Goal: Navigation & Orientation: Find specific page/section

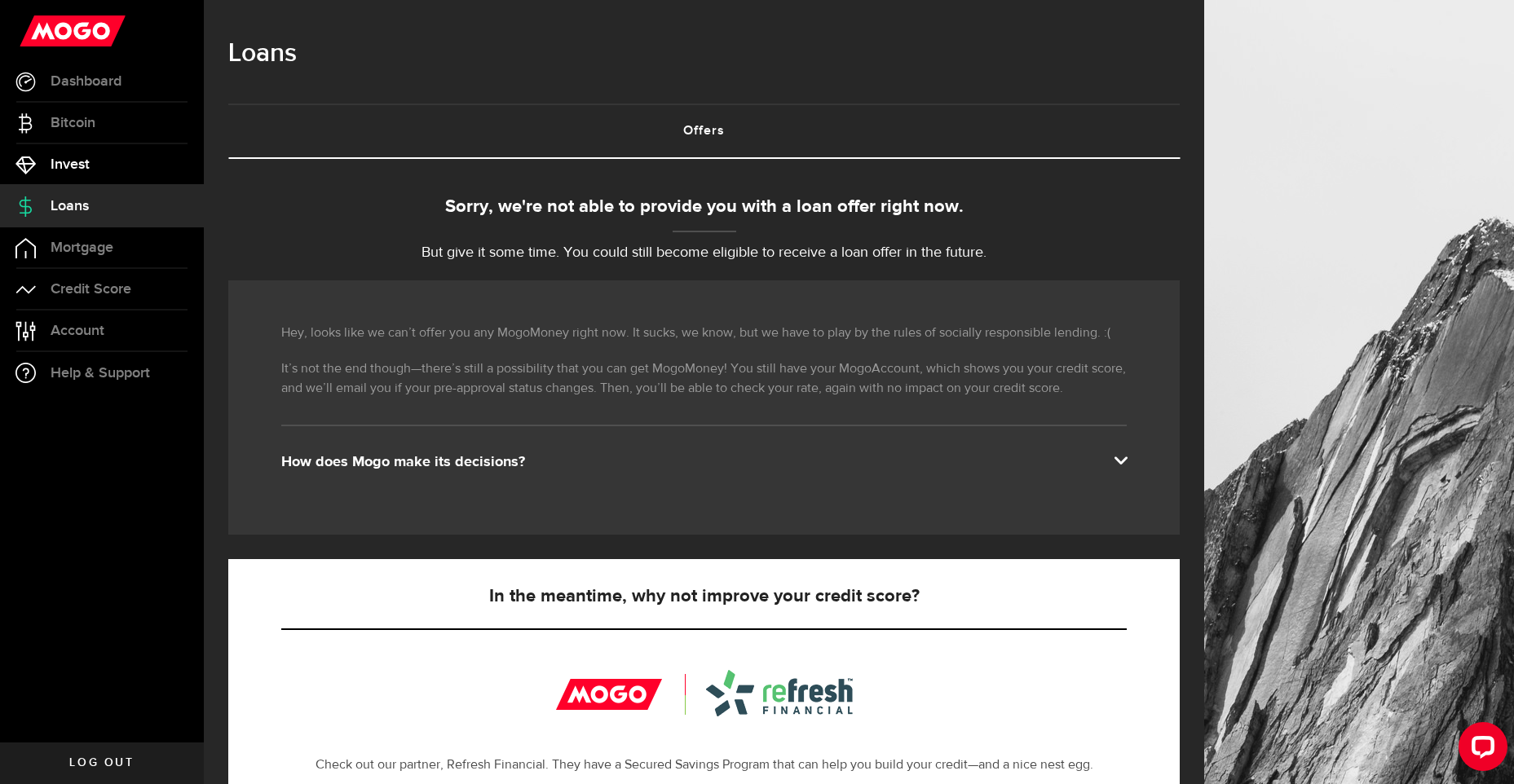
click at [75, 161] on span "Invest" at bounding box center [69, 164] width 39 height 15
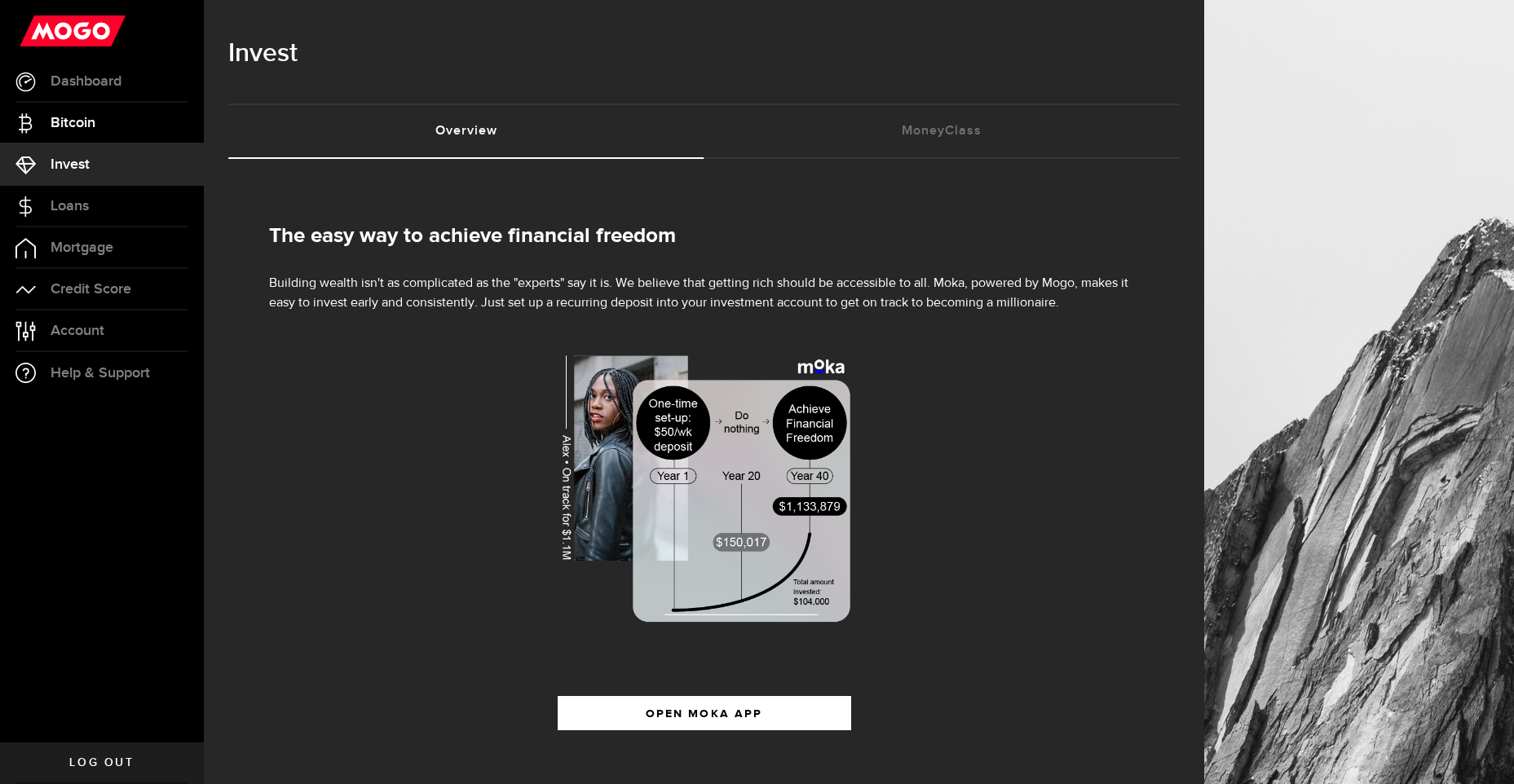
click at [80, 121] on span "Bitcoin" at bounding box center [72, 124] width 44 height 15
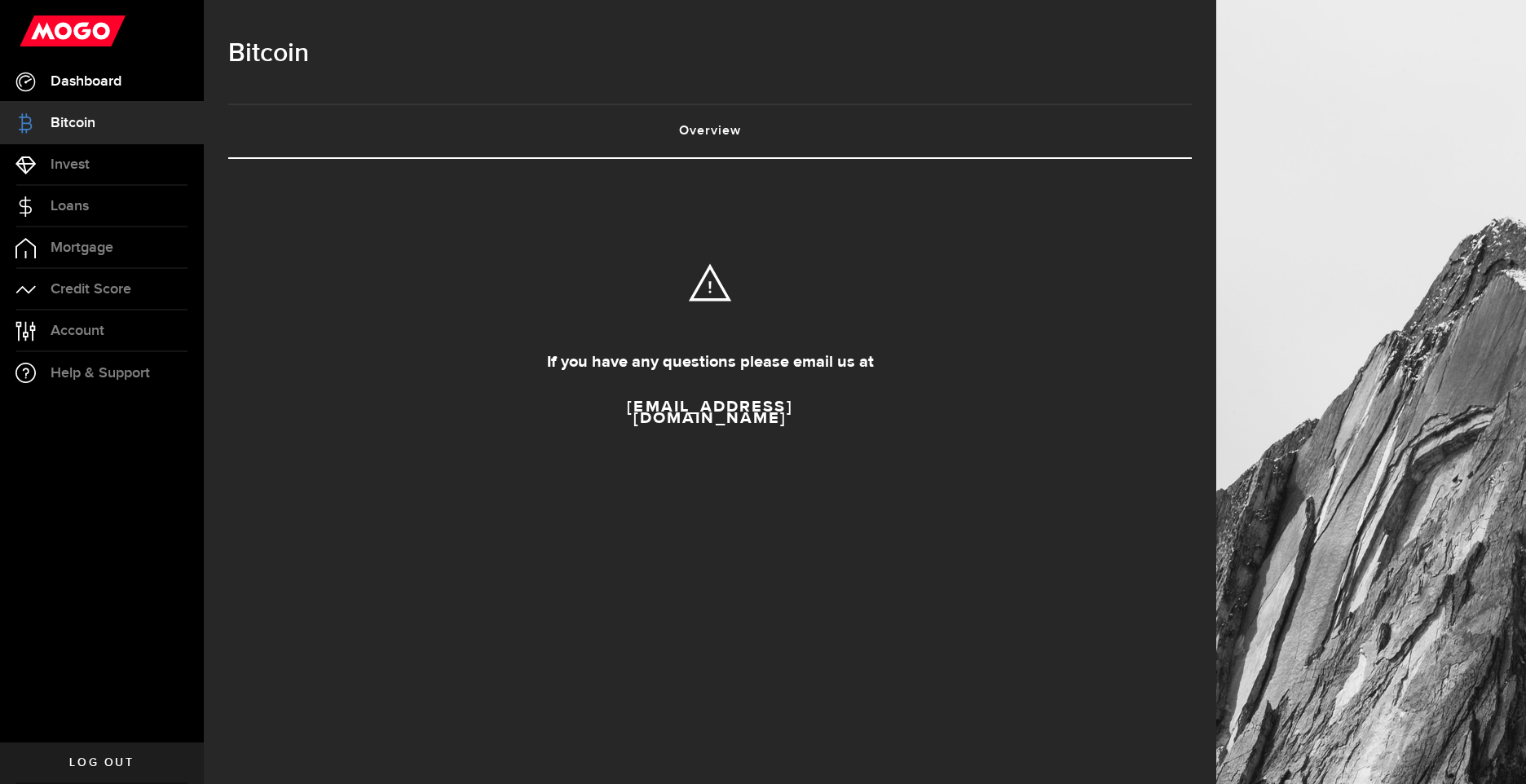
click at [116, 81] on span "Dashboard" at bounding box center [85, 82] width 71 height 15
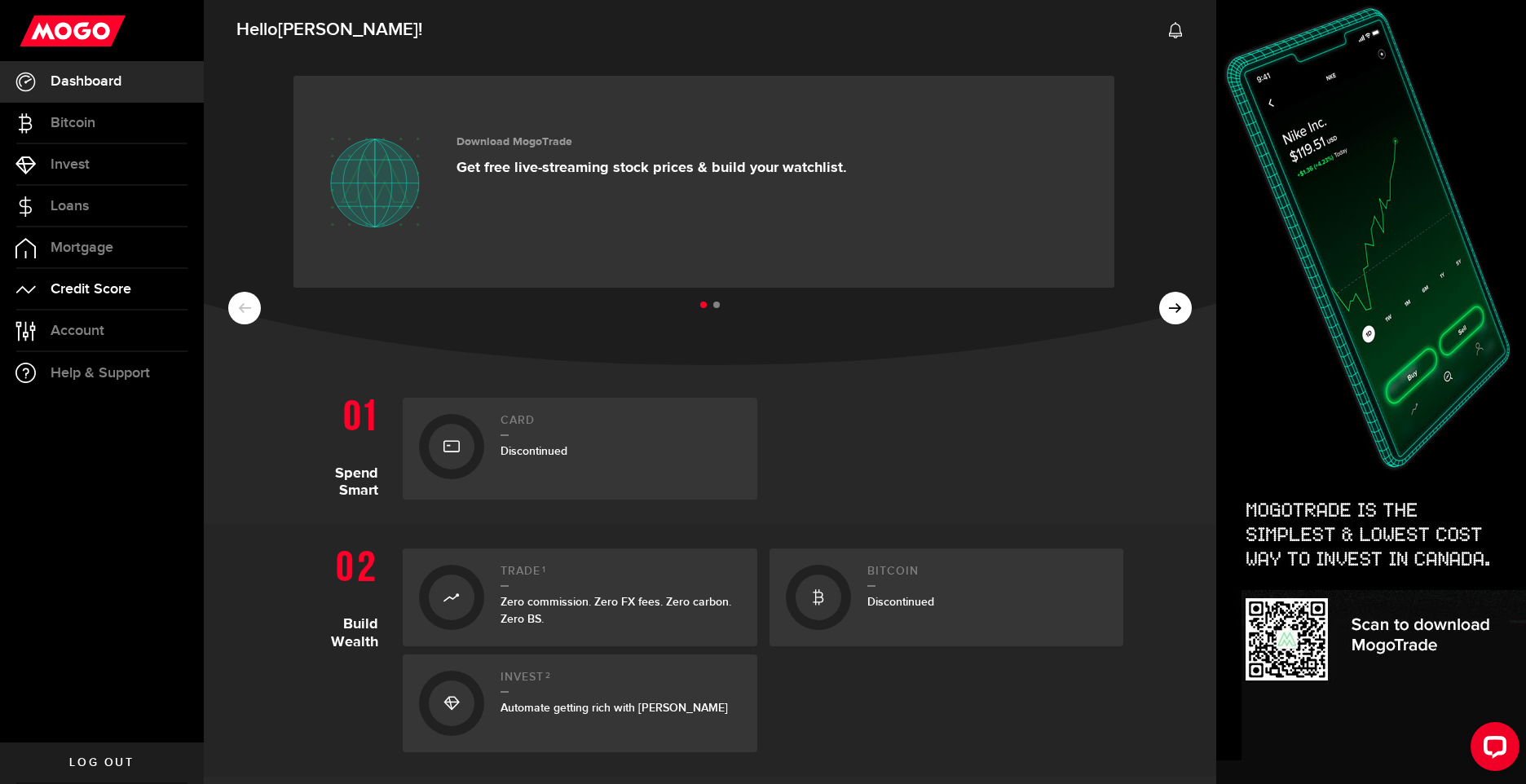
click at [116, 288] on span "Credit Score" at bounding box center [90, 289] width 80 height 15
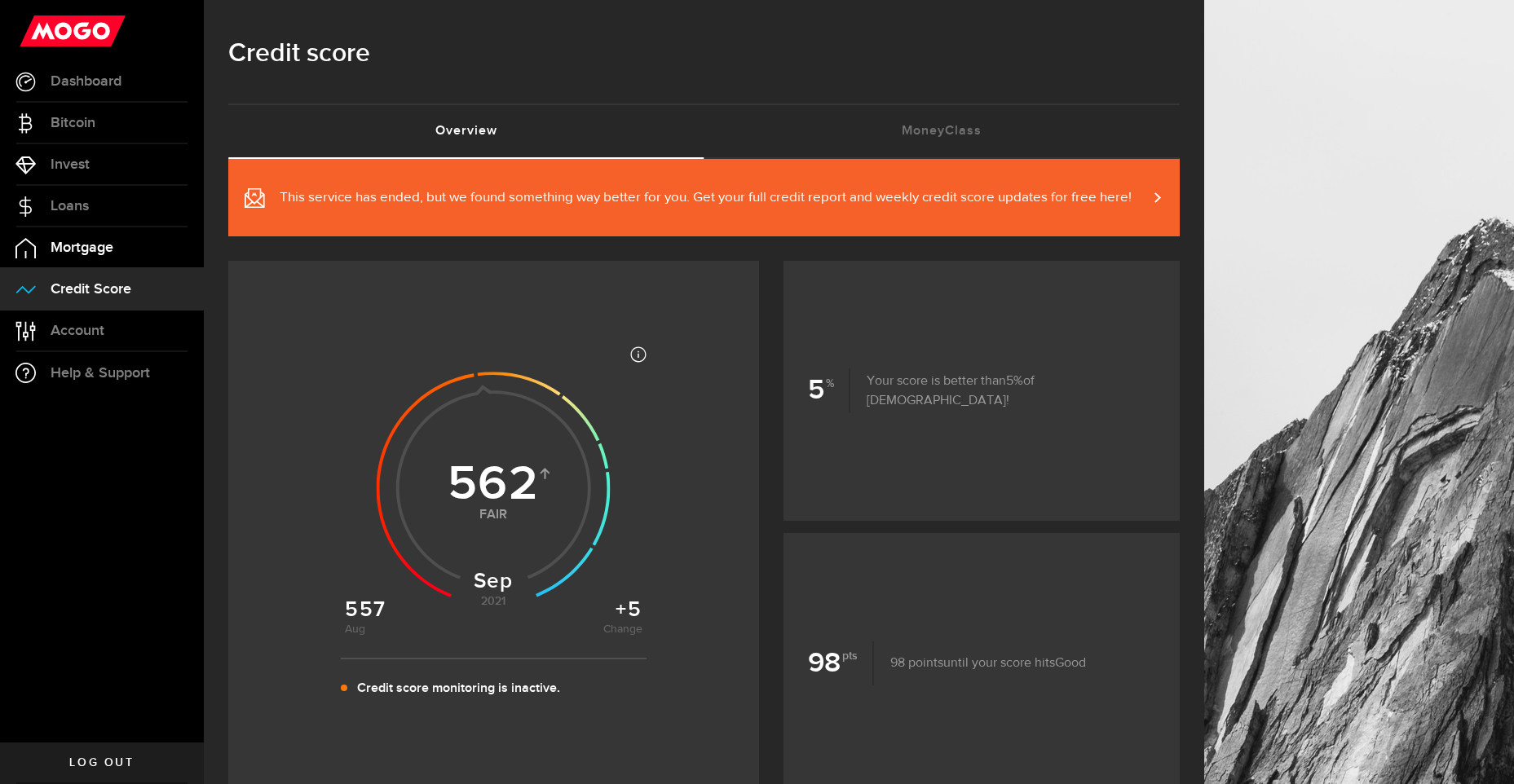
click at [96, 257] on link "Mortgage" at bounding box center [102, 247] width 204 height 41
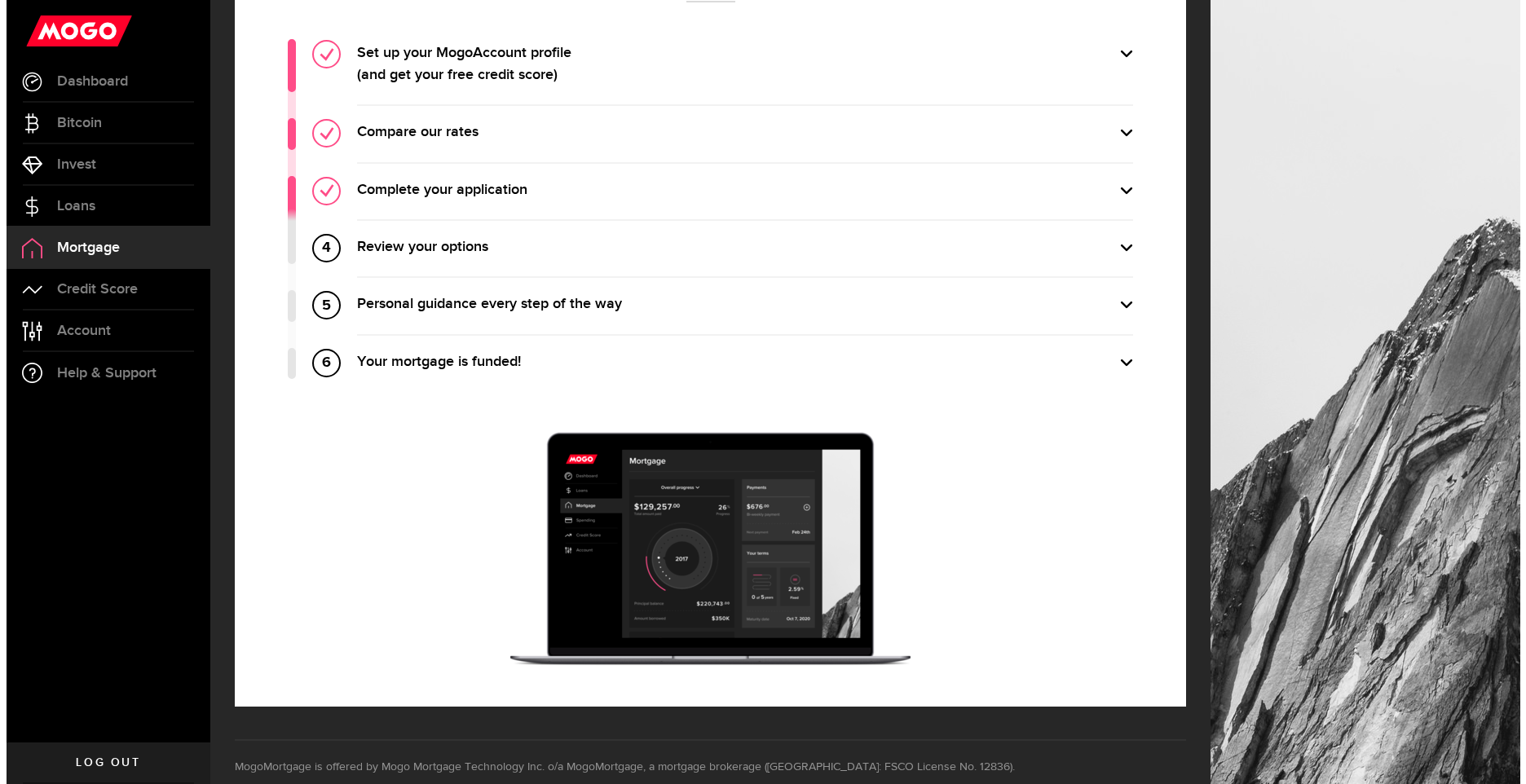
scroll to position [765, 0]
